Goal: Register for event/course

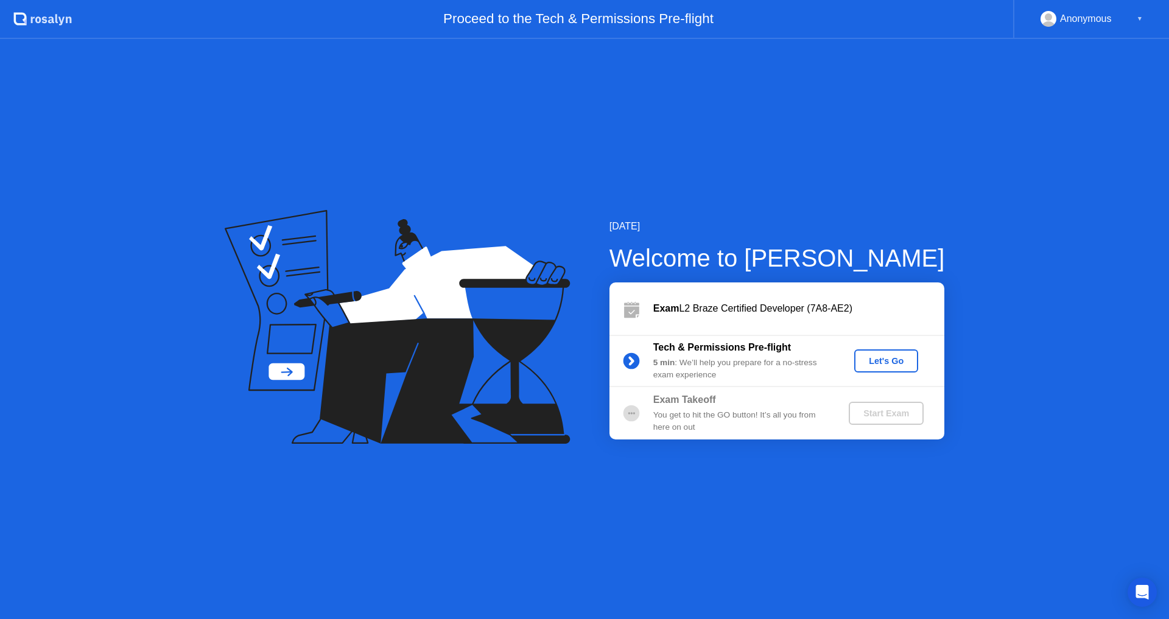
click at [885, 359] on div "Let's Go" at bounding box center [886, 361] width 54 height 10
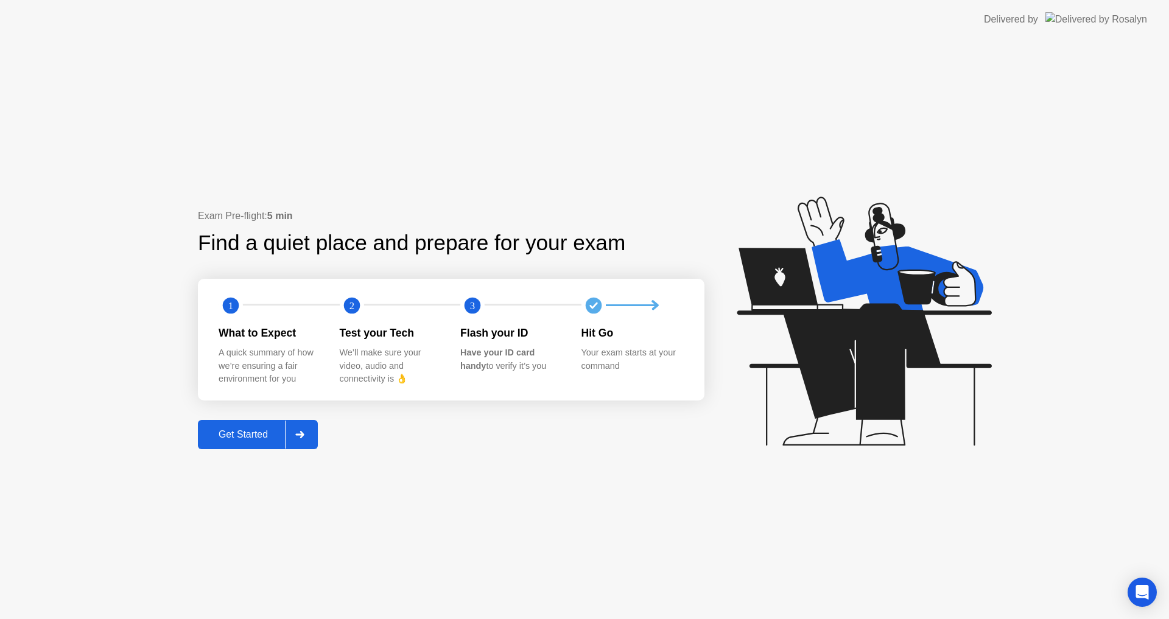
click at [241, 438] on div "Get Started" at bounding box center [243, 434] width 83 height 11
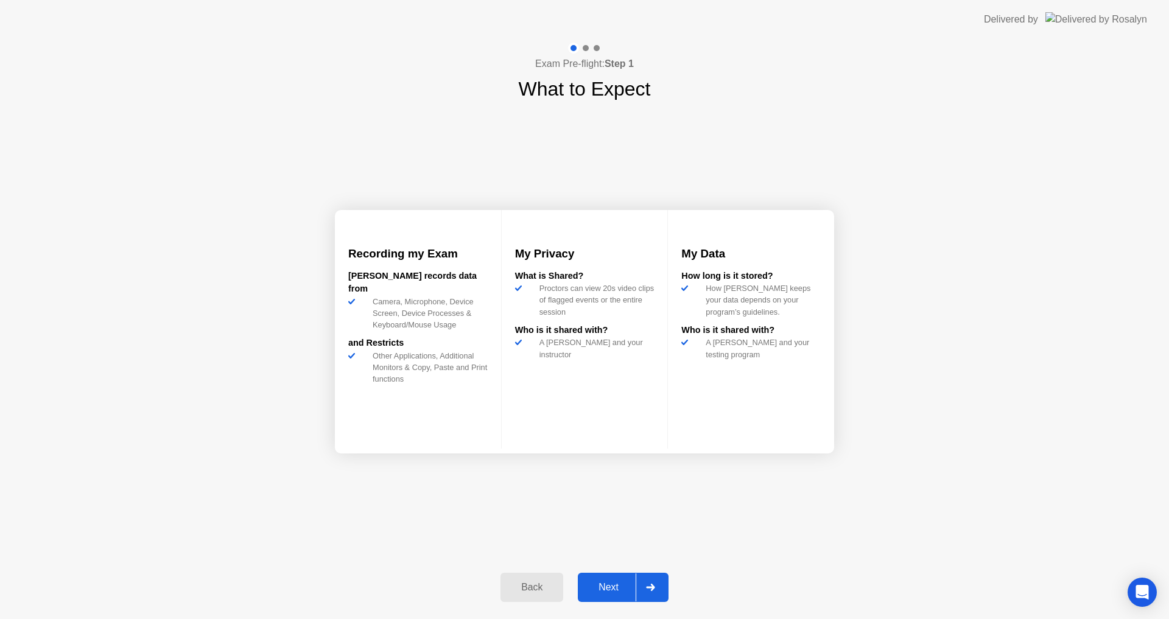
click at [617, 580] on button "Next" at bounding box center [623, 587] width 91 height 29
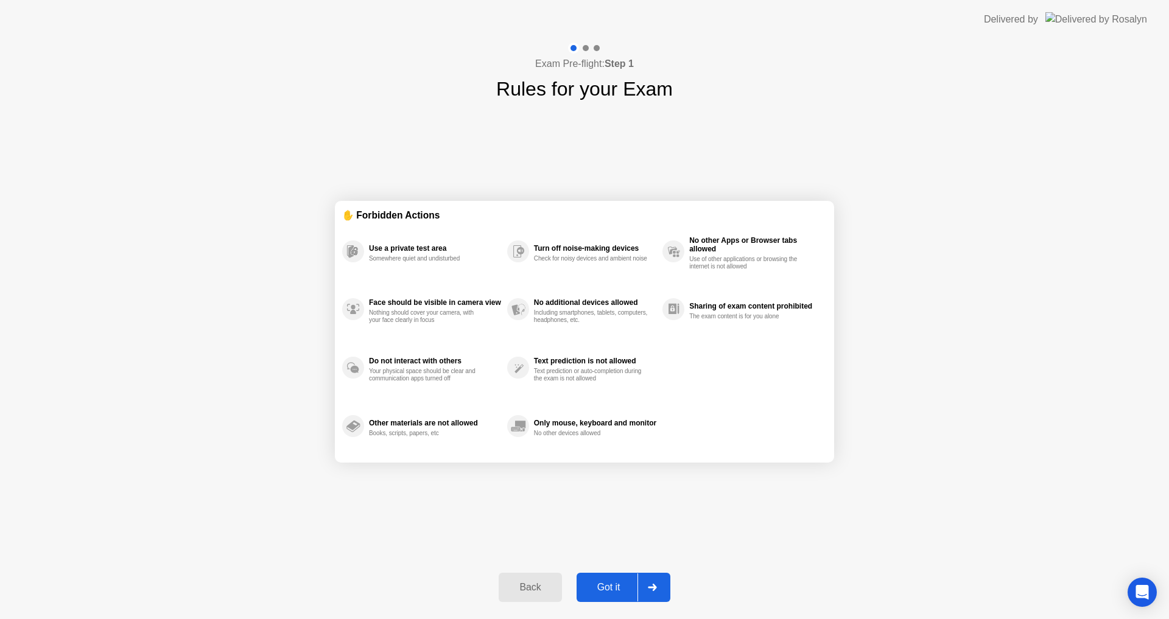
click at [613, 586] on div "Got it" at bounding box center [608, 587] width 57 height 11
select select "**********"
select select "*******"
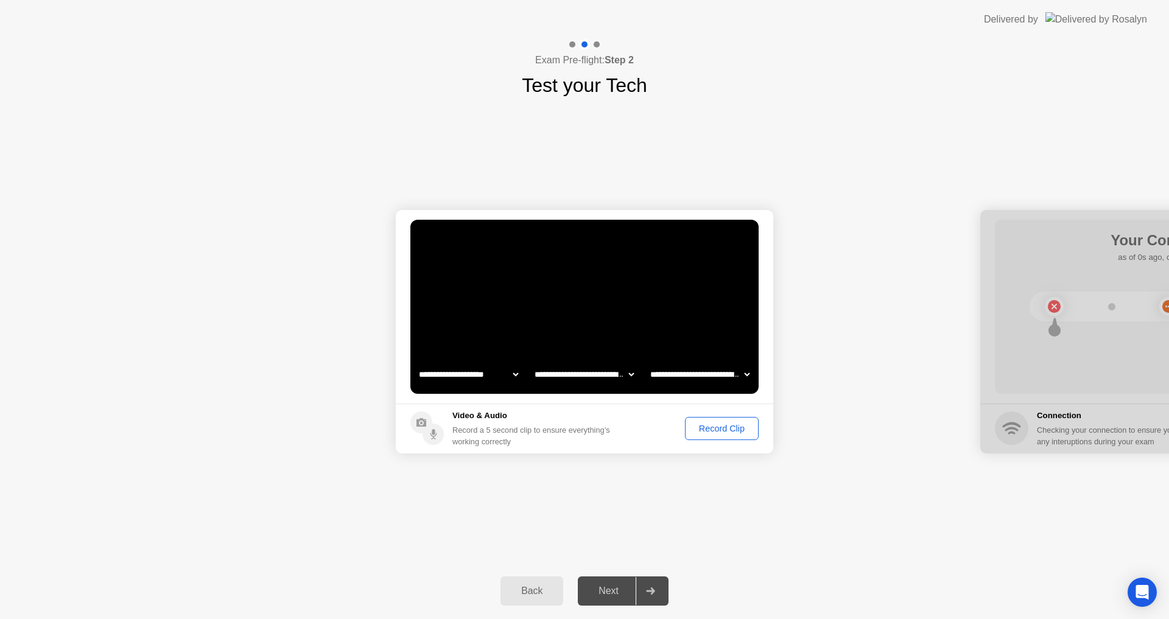
click at [718, 434] on div "Record Clip" at bounding box center [721, 429] width 65 height 10
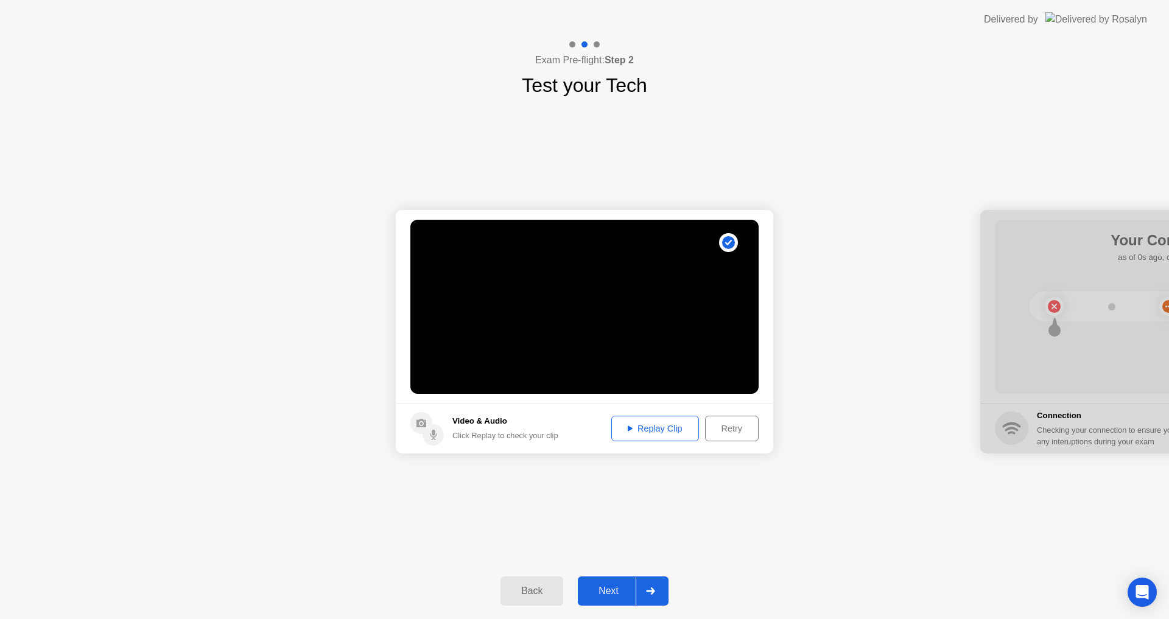
click at [663, 431] on div "Replay Clip" at bounding box center [655, 429] width 79 height 10
click at [615, 589] on div "Next" at bounding box center [609, 591] width 54 height 11
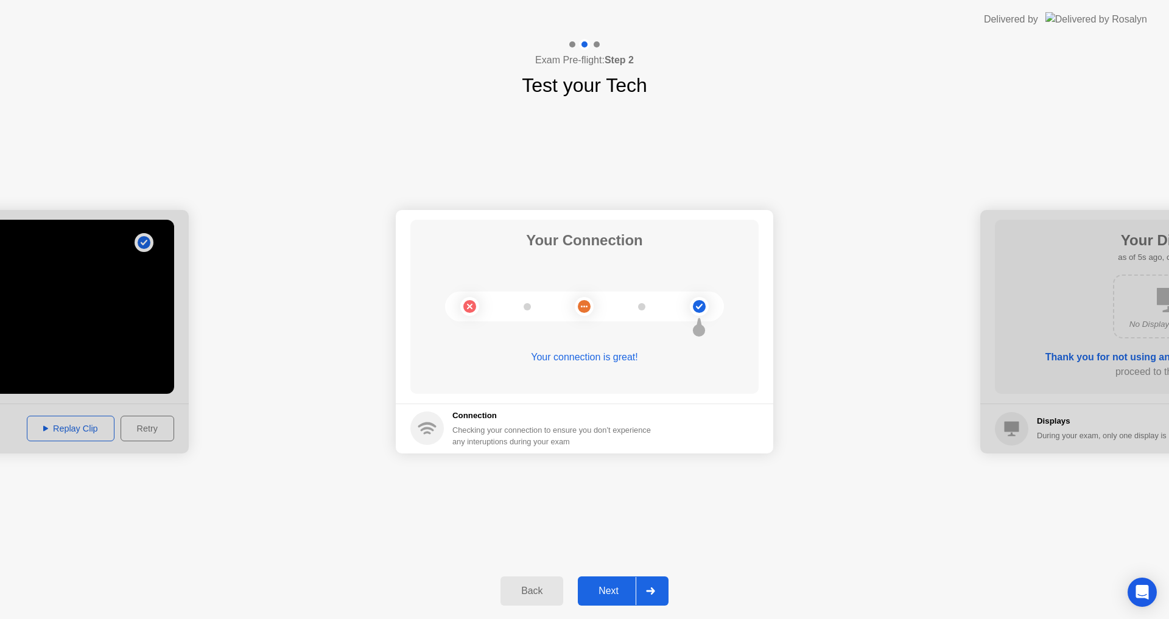
click at [611, 588] on div "Next" at bounding box center [609, 591] width 54 height 11
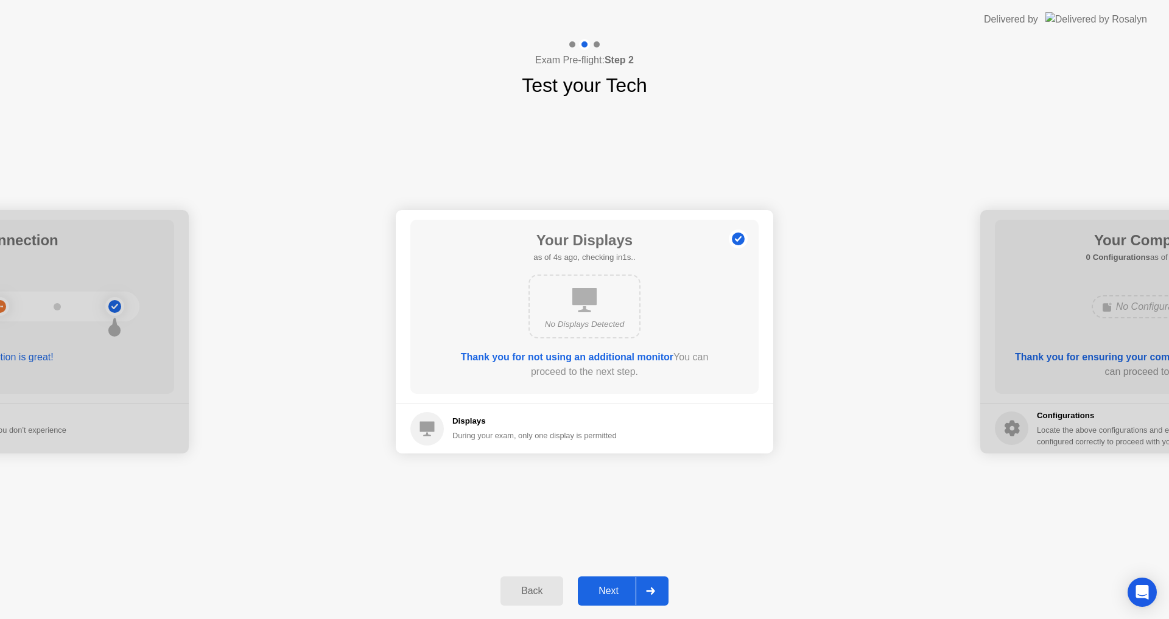
click at [616, 589] on div "Next" at bounding box center [609, 591] width 54 height 11
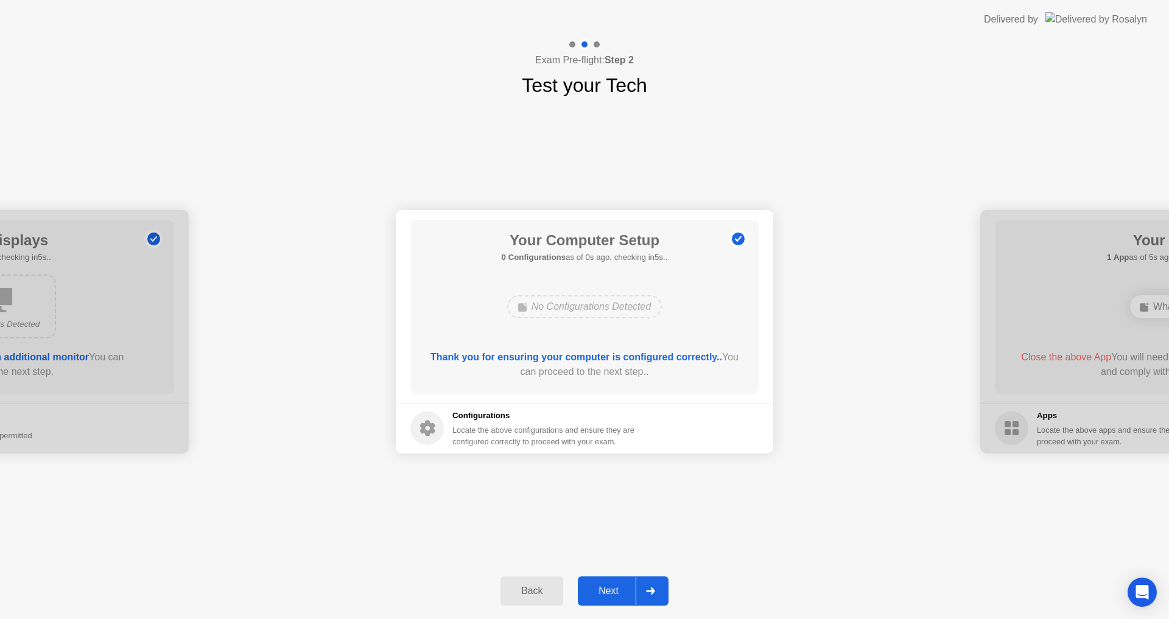
click at [616, 589] on div "Next" at bounding box center [609, 591] width 54 height 11
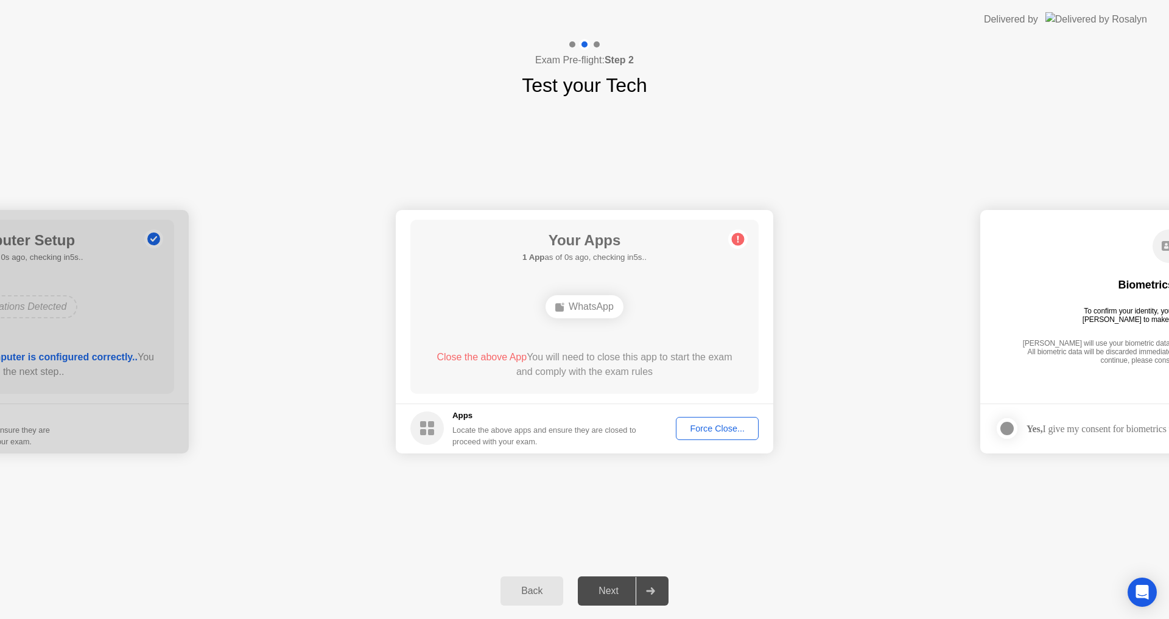
click at [577, 311] on div "WhatsApp" at bounding box center [585, 306] width 78 height 23
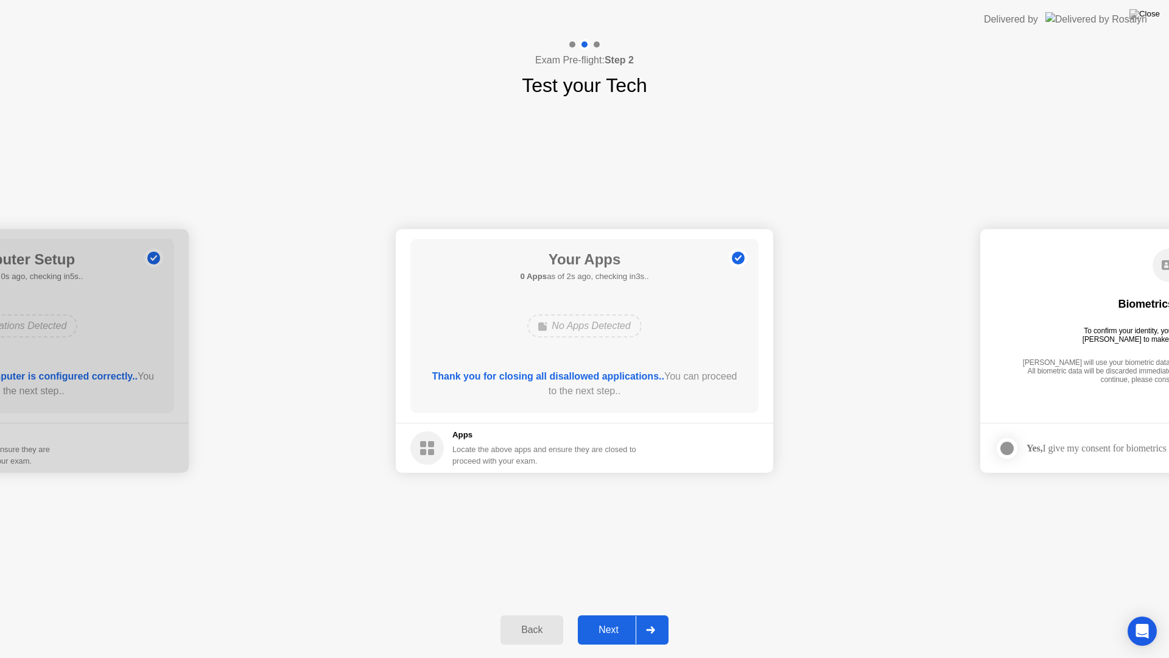
click at [616, 619] on div "Next" at bounding box center [609, 629] width 54 height 11
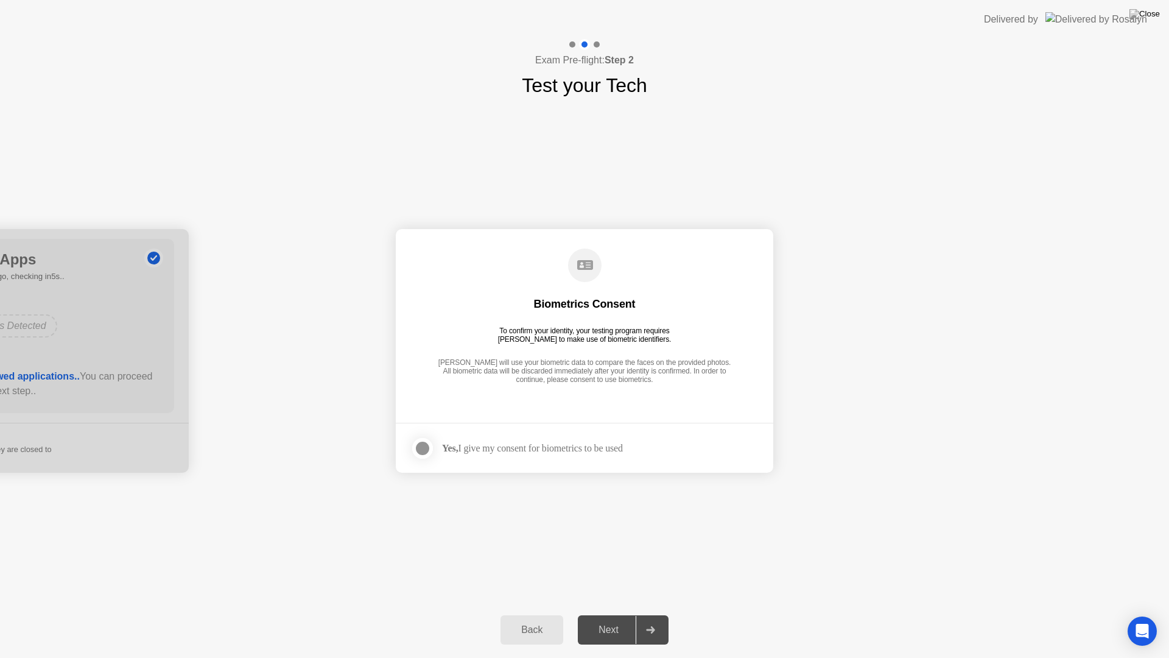
drag, startPoint x: 608, startPoint y: 628, endPoint x: 609, endPoint y: 622, distance: 6.1
click at [606, 619] on div "Next" at bounding box center [609, 629] width 54 height 11
click at [422, 452] on div at bounding box center [422, 448] width 15 height 15
click at [600, 619] on div "Next" at bounding box center [609, 629] width 54 height 11
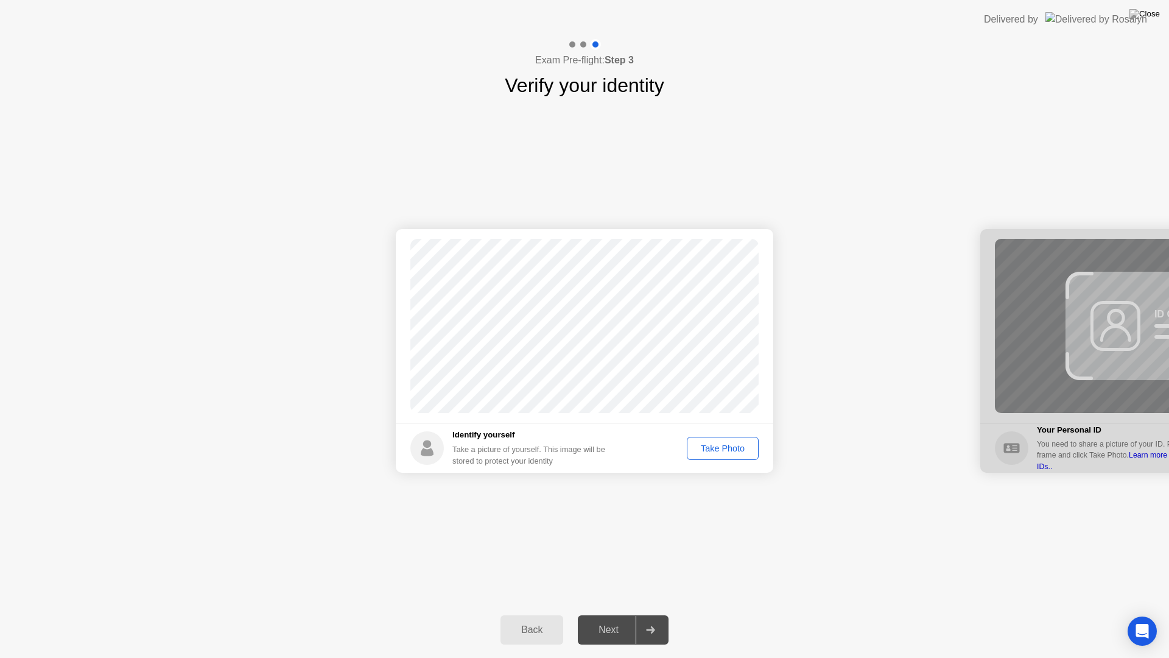
click at [712, 449] on div "Take Photo" at bounding box center [722, 448] width 63 height 10
click at [612, 619] on div "Next" at bounding box center [609, 629] width 54 height 11
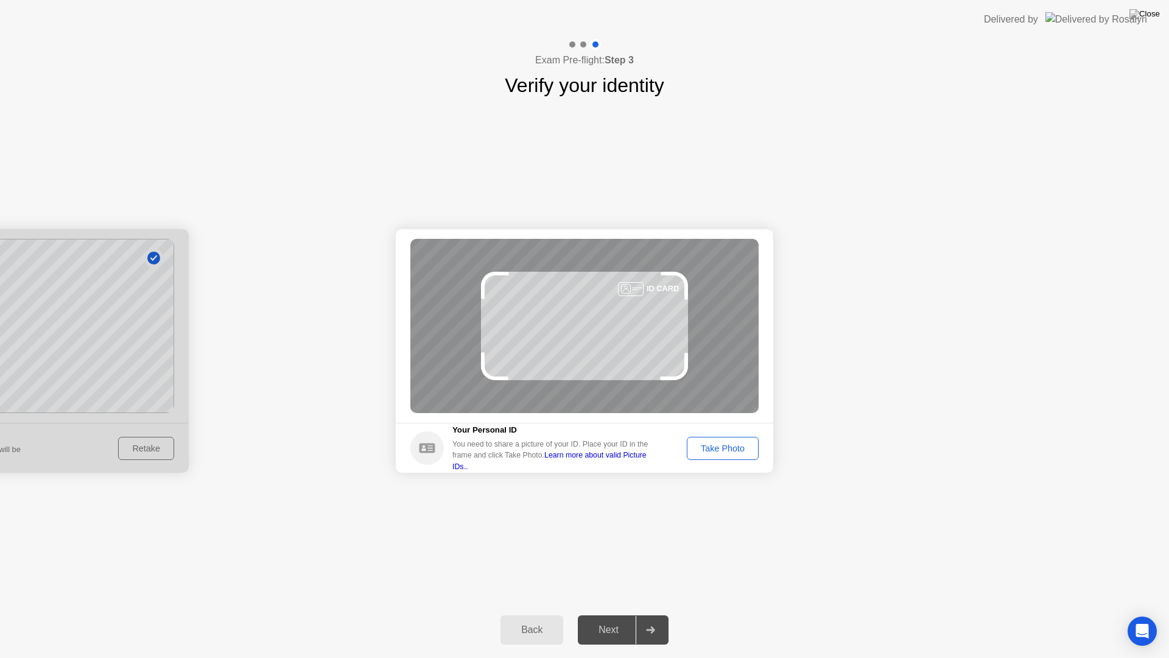
click at [722, 447] on div "Take Photo" at bounding box center [722, 448] width 63 height 10
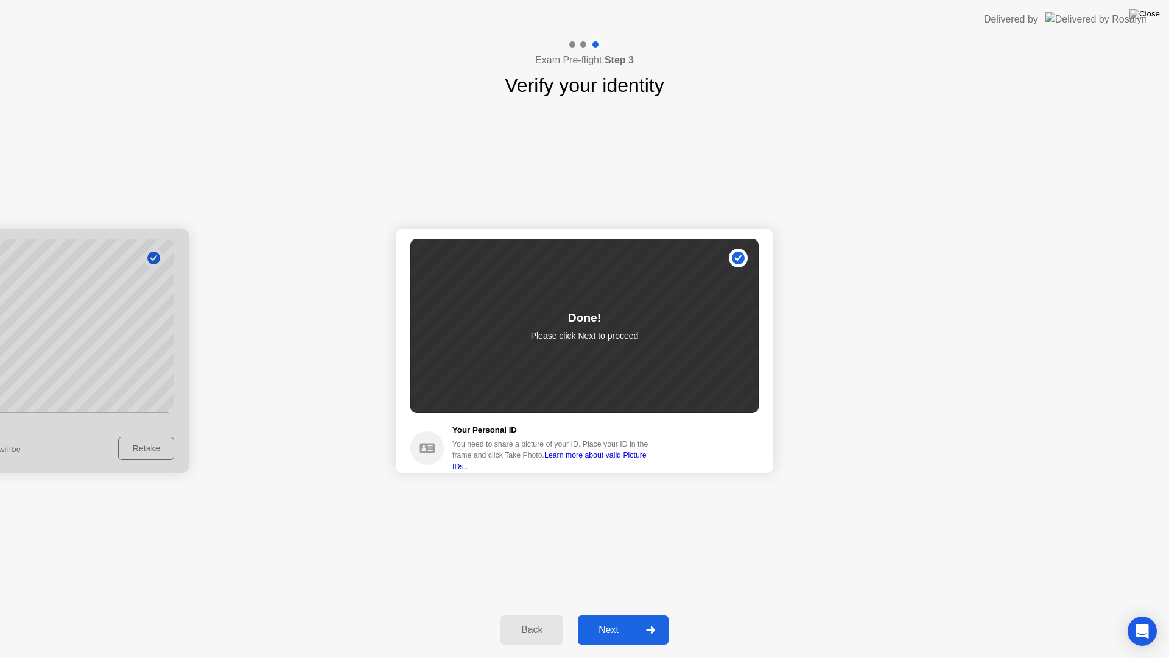
click at [617, 619] on div "Next" at bounding box center [609, 629] width 54 height 11
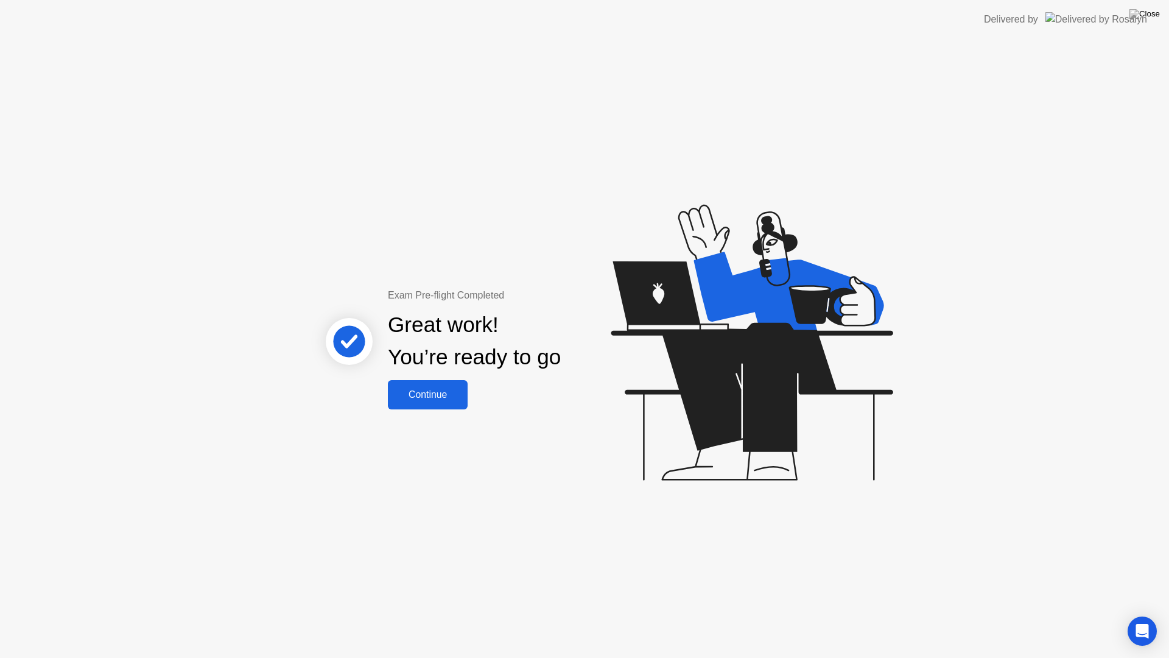
click at [437, 396] on div "Continue" at bounding box center [428, 394] width 72 height 11
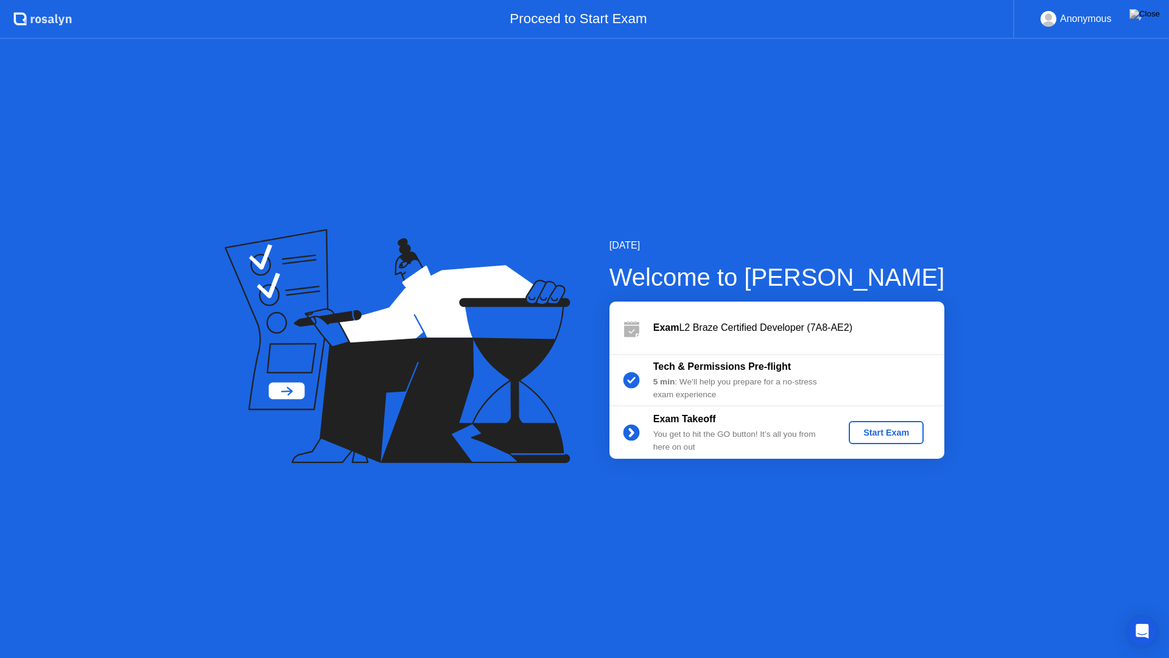
click at [881, 431] on div "Start Exam" at bounding box center [886, 432] width 65 height 10
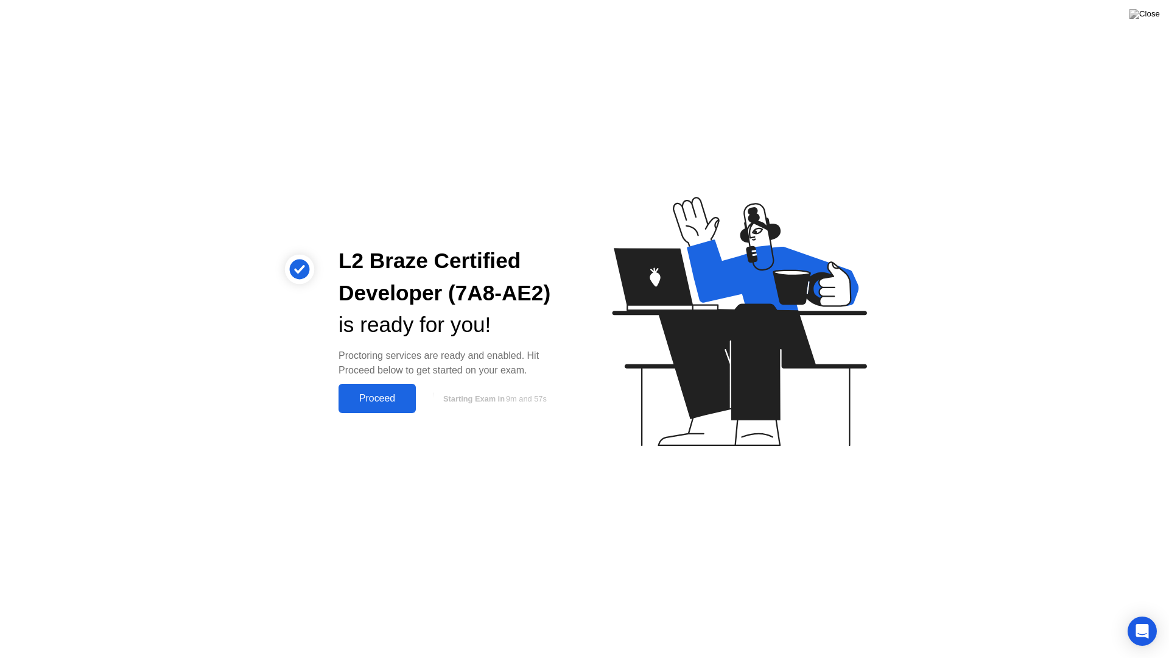
click at [387, 396] on div "Proceed" at bounding box center [377, 398] width 70 height 11
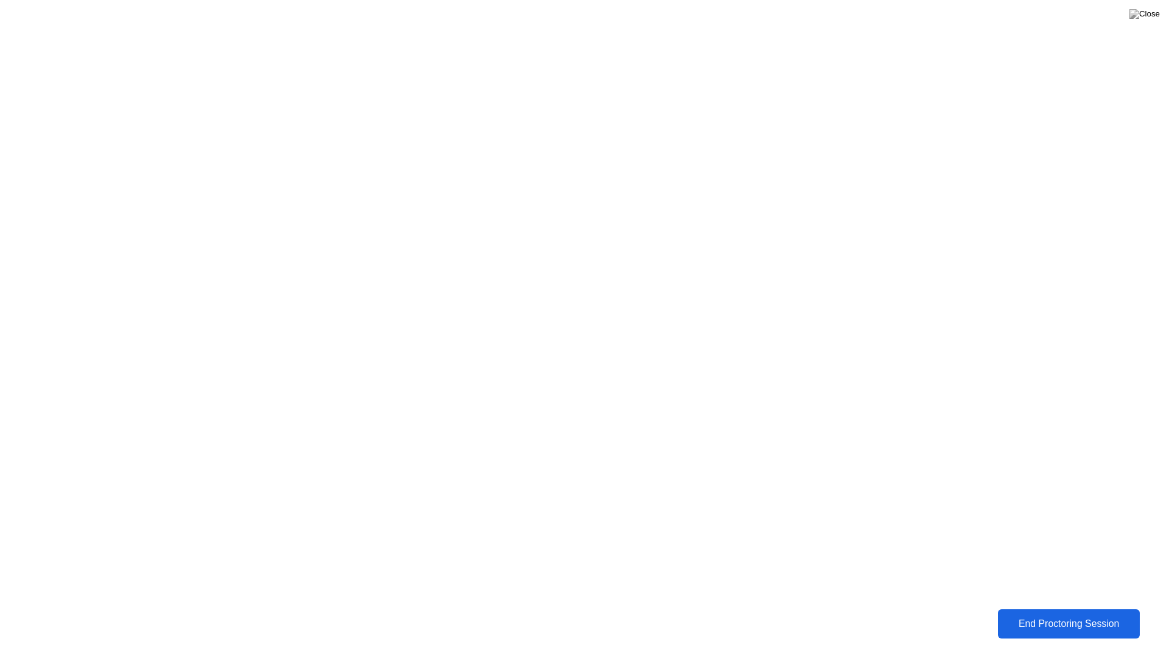
click at [1066, 619] on div "End Proctoring Session" at bounding box center [1069, 623] width 135 height 11
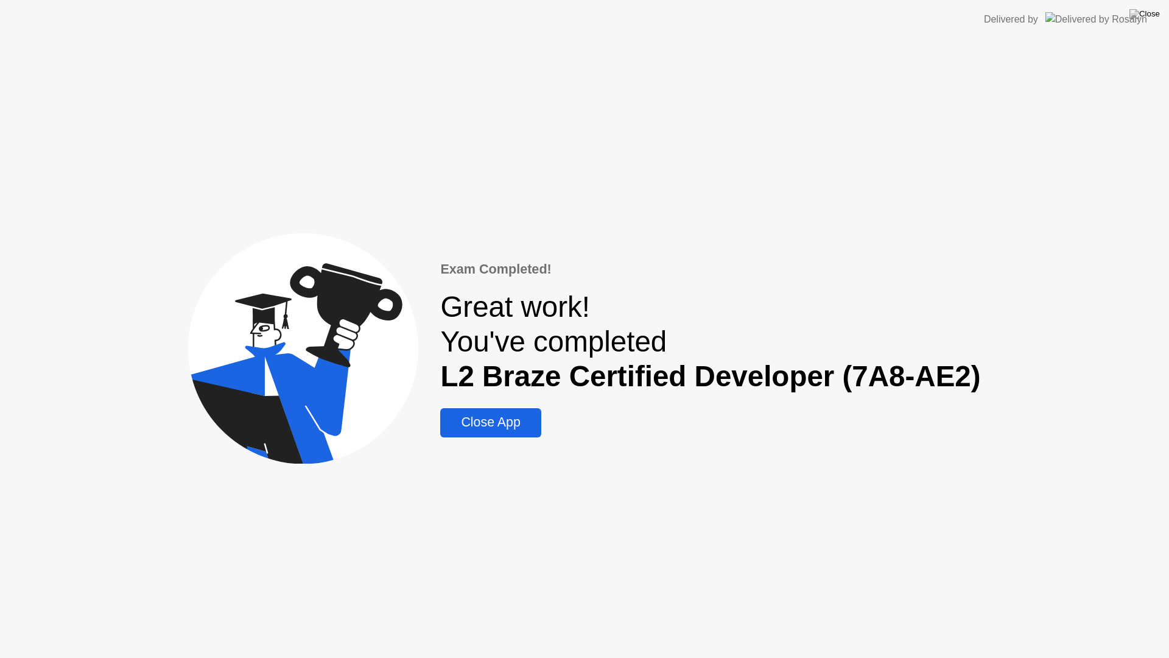
click at [498, 420] on div "Close App" at bounding box center [490, 422] width 93 height 15
